Goal: Information Seeking & Learning: Learn about a topic

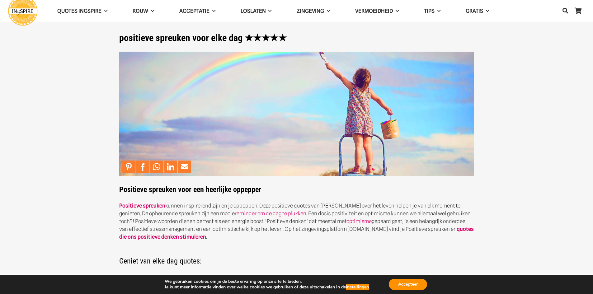
drag, startPoint x: 454, startPoint y: 155, endPoint x: 449, endPoint y: 149, distance: 7.3
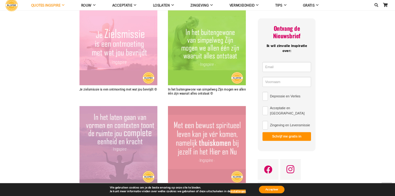
scroll to position [343, 0]
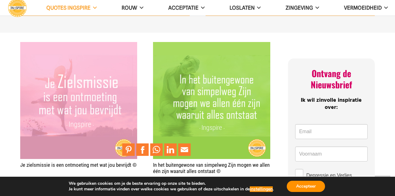
click at [91, 78] on img "Je zielsmissie is een ontmoeting met wat jou bevrijdt ©" at bounding box center [78, 100] width 117 height 117
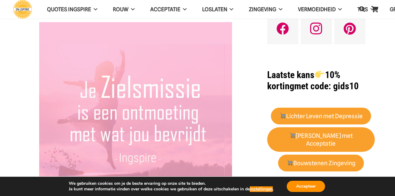
scroll to position [41, 0]
